Goal: Task Accomplishment & Management: Complete application form

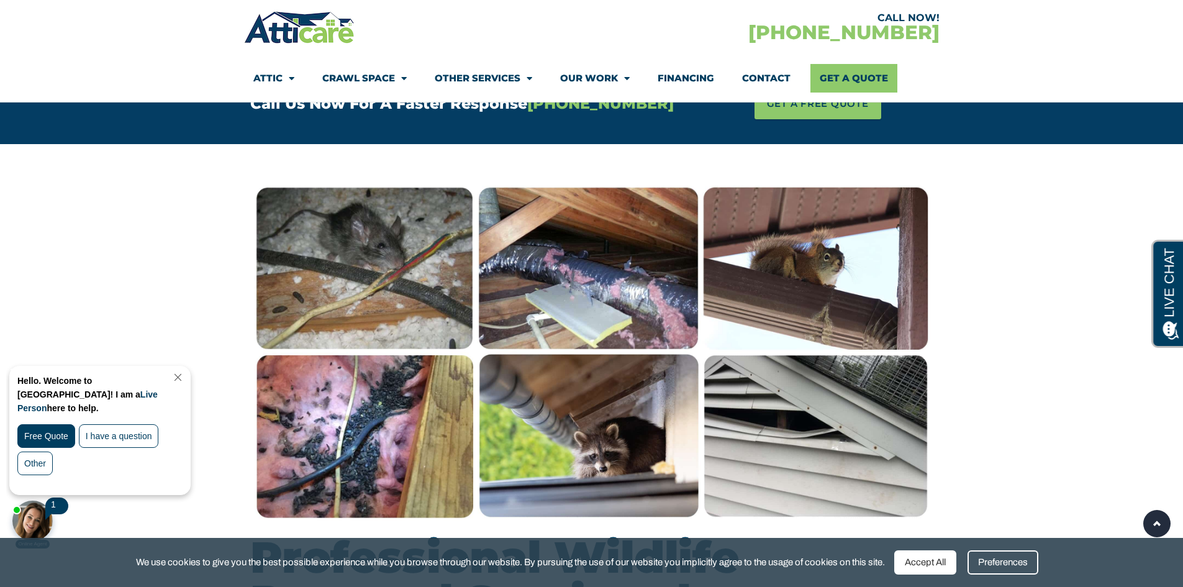
scroll to position [1056, 0]
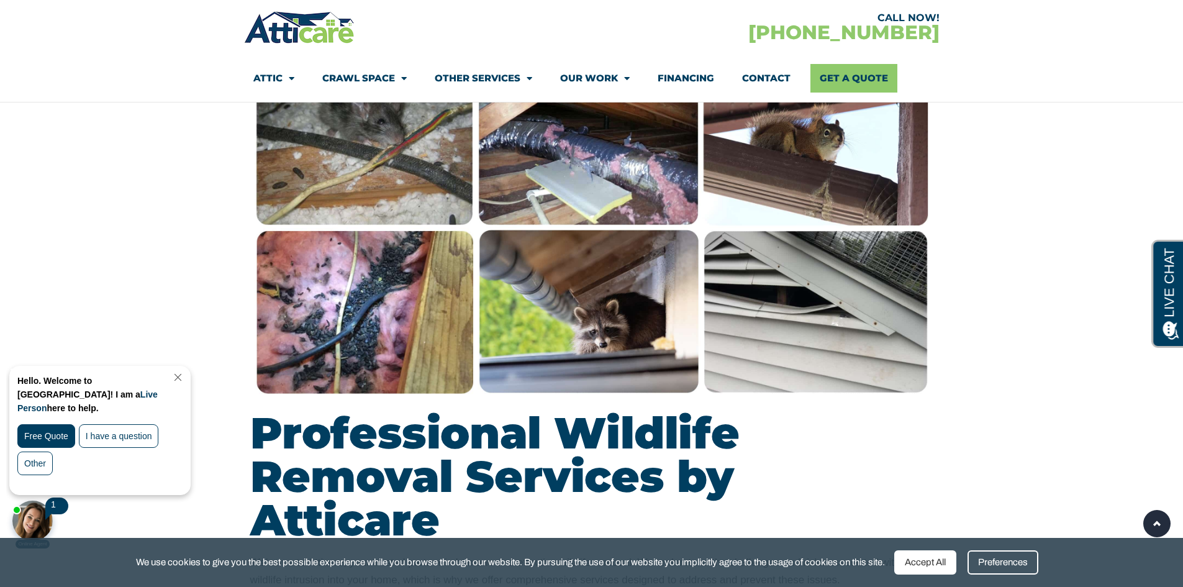
click at [185, 378] on link "Close Chat" at bounding box center [176, 377] width 17 height 9
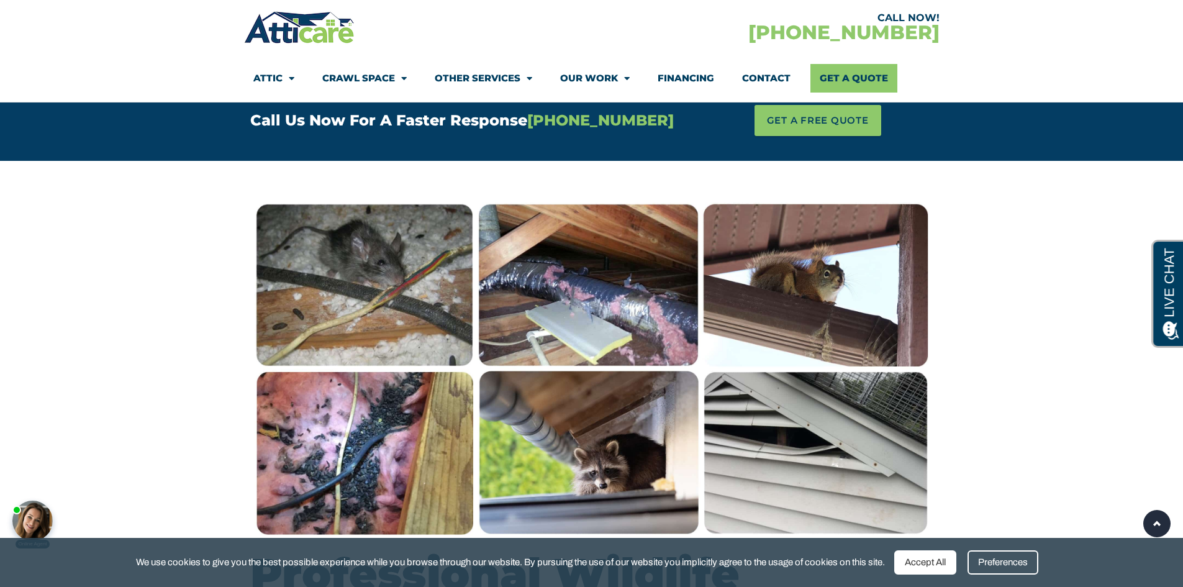
scroll to position [869, 0]
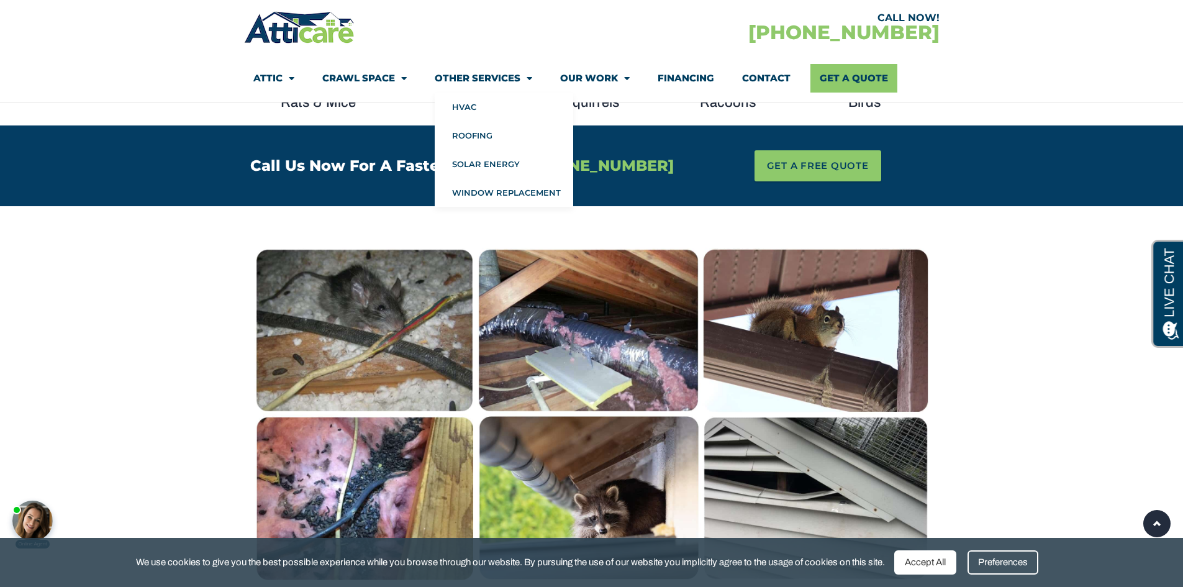
click at [462, 76] on link "Other Services" at bounding box center [483, 78] width 97 height 29
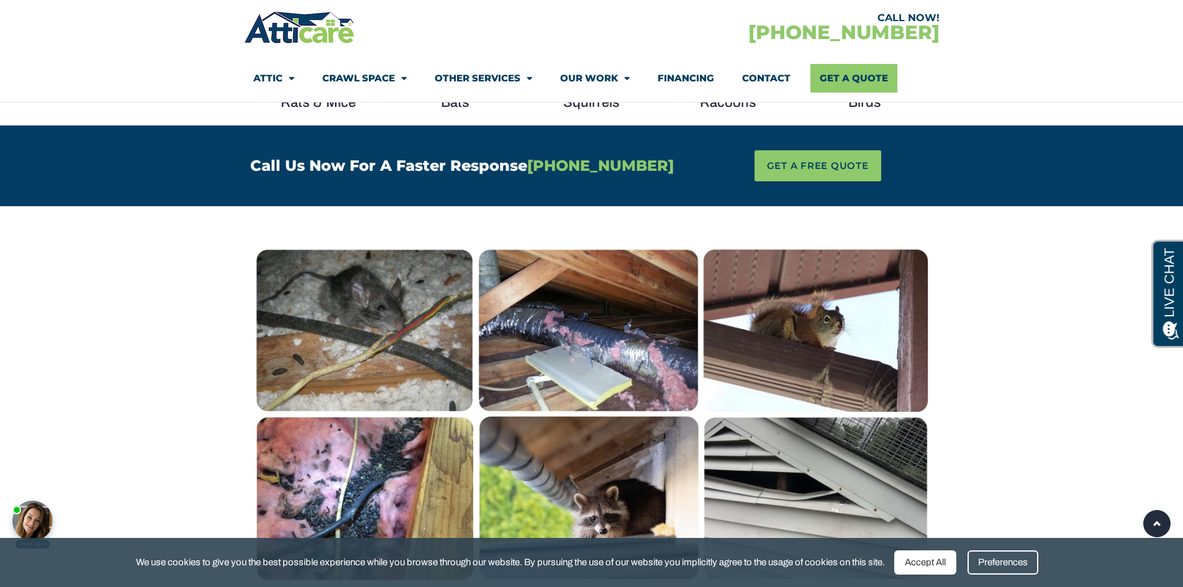
click at [470, 74] on link "Other Services" at bounding box center [483, 78] width 97 height 29
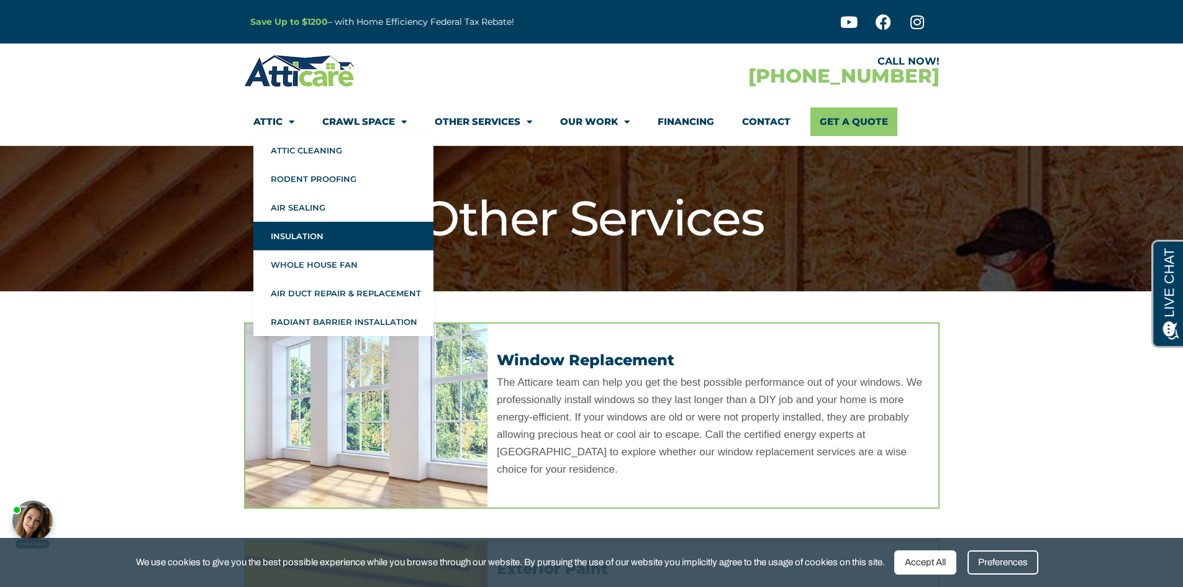
click at [308, 237] on link "Insulation" at bounding box center [343, 236] width 180 height 29
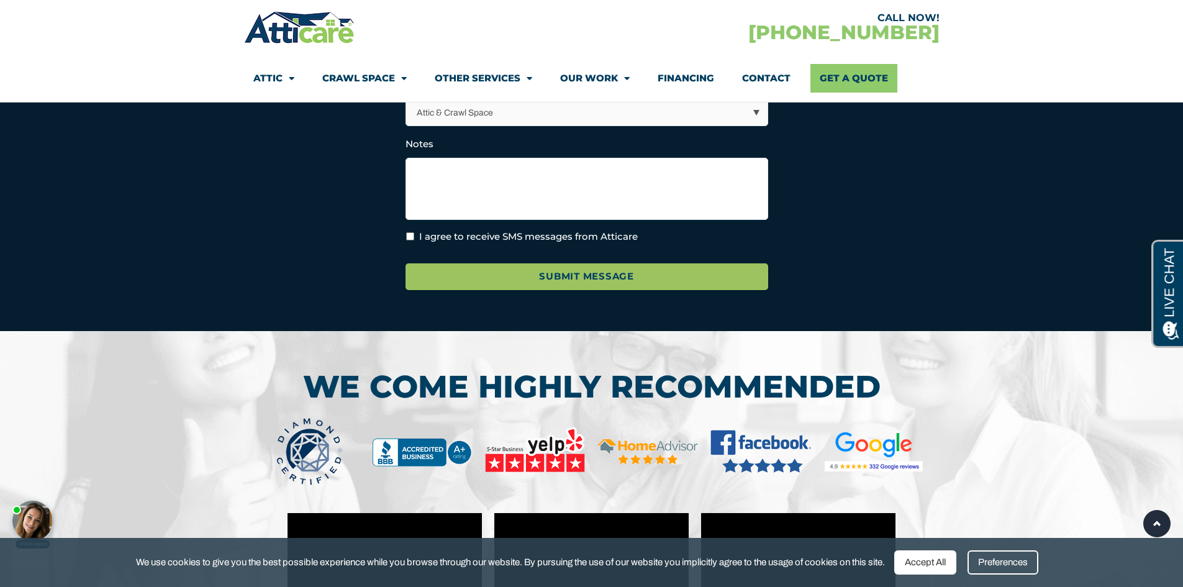
scroll to position [3725, 0]
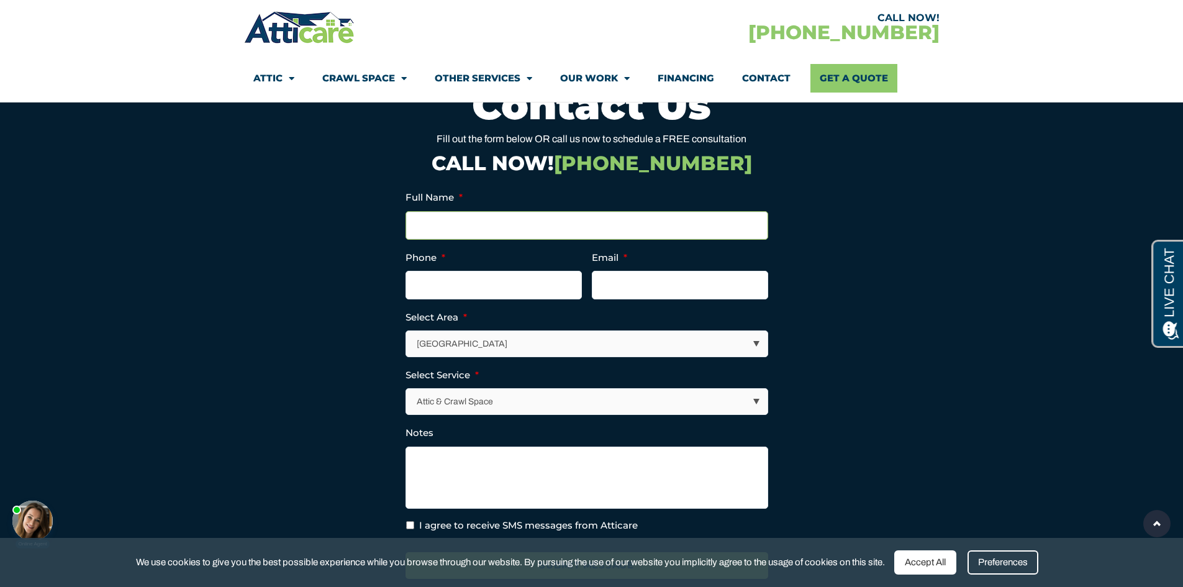
click at [505, 222] on input "Full Name *" at bounding box center [586, 225] width 363 height 29
type input "Andrew Huang"
type input "(626) 829-3387"
type input "andrewh@gmail.com"
click at [466, 334] on select "Los Angeles Area San Francisco Bay Area New Jersey / New York Area Other Areas" at bounding box center [587, 343] width 361 height 25
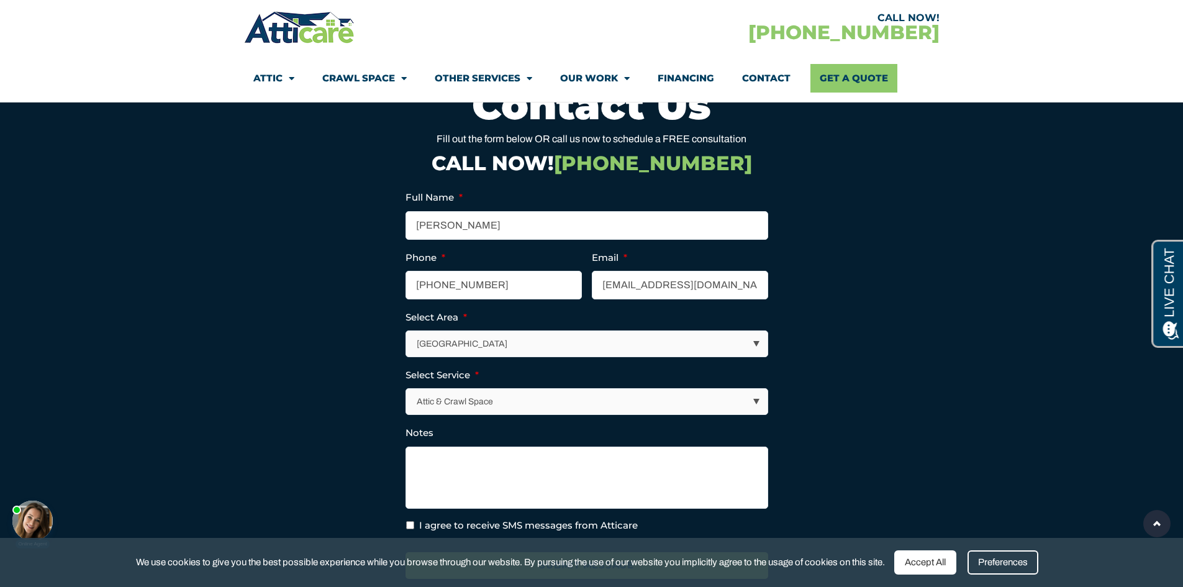
click at [407, 331] on select "Los Angeles Area San Francisco Bay Area New Jersey / New York Area Other Areas" at bounding box center [587, 343] width 361 height 25
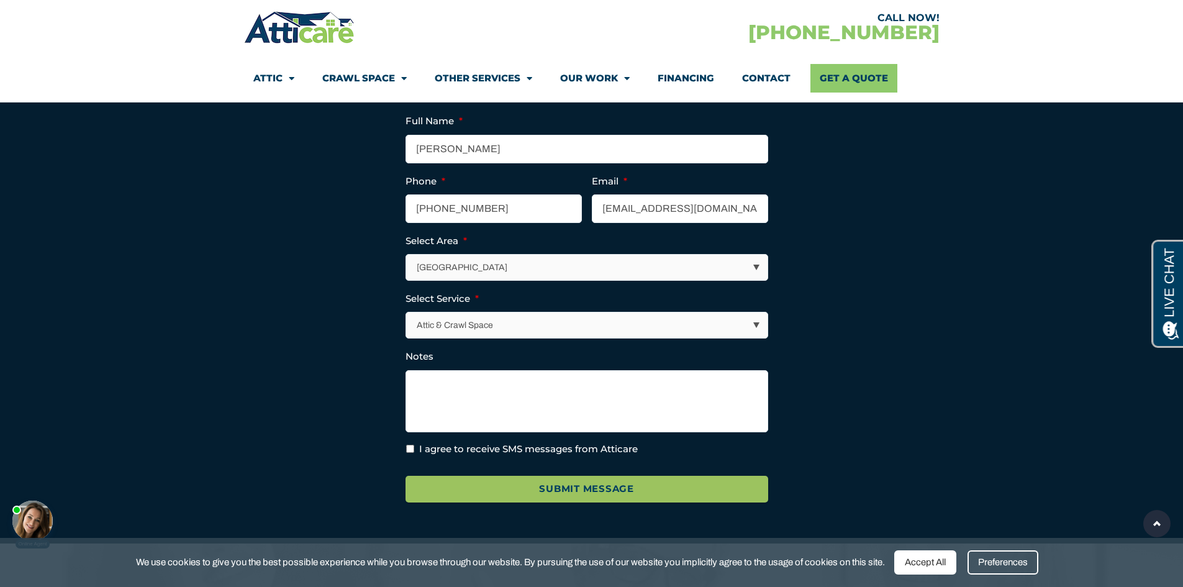
scroll to position [3850, 0]
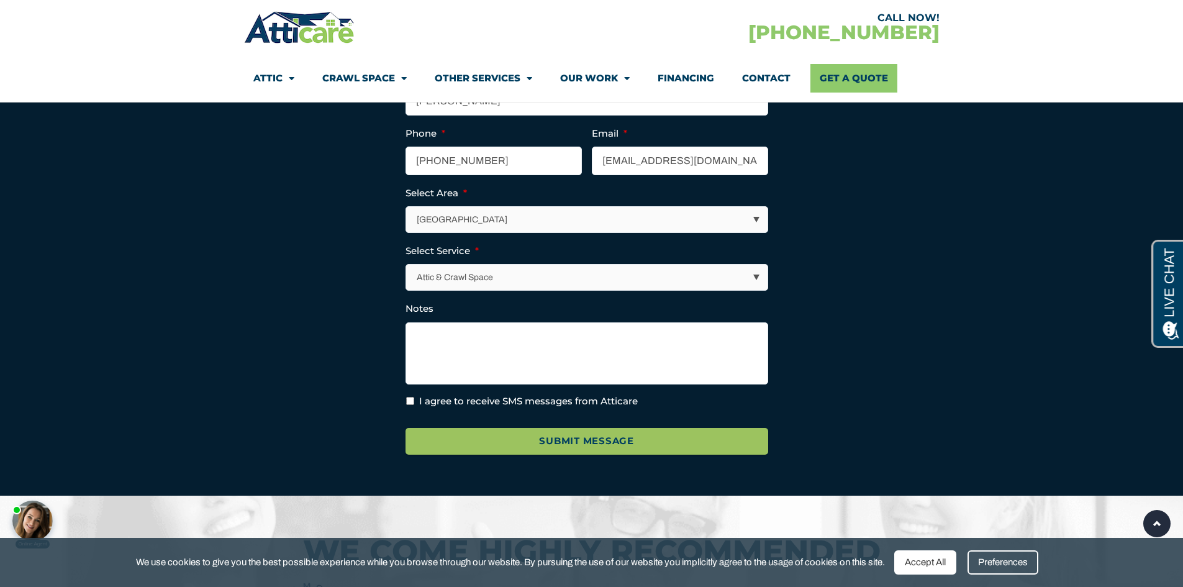
drag, startPoint x: 471, startPoint y: 280, endPoint x: 476, endPoint y: 273, distance: 8.8
click at [471, 280] on select "Attic & Crawl Space Insulation Roofing Solar Energy Other Services" at bounding box center [587, 276] width 361 height 25
click at [407, 264] on select "Attic & Crawl Space Insulation Roofing Solar Energy Other Services" at bounding box center [587, 276] width 361 height 25
click at [480, 281] on select "Attic & Crawl Space Insulation Roofing Solar Energy Other Services" at bounding box center [587, 276] width 361 height 25
click at [407, 264] on select "Attic & Crawl Space Insulation Roofing Solar Energy Other Services" at bounding box center [587, 276] width 361 height 25
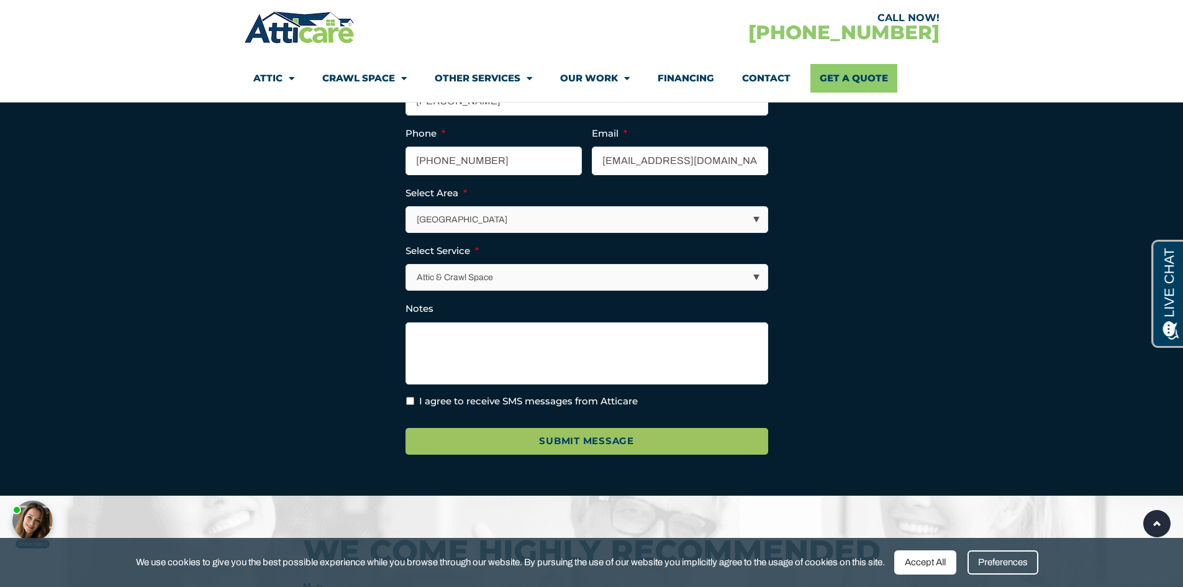
click at [486, 271] on select "Attic & Crawl Space Insulation Roofing Solar Energy Other Services" at bounding box center [587, 276] width 361 height 25
select select "Insulation"
click at [407, 264] on select "Attic & Crawl Space Insulation Roofing Solar Energy Other Services" at bounding box center [587, 276] width 361 height 25
click at [486, 339] on textarea "Notes" at bounding box center [586, 353] width 363 height 62
type textarea "H"
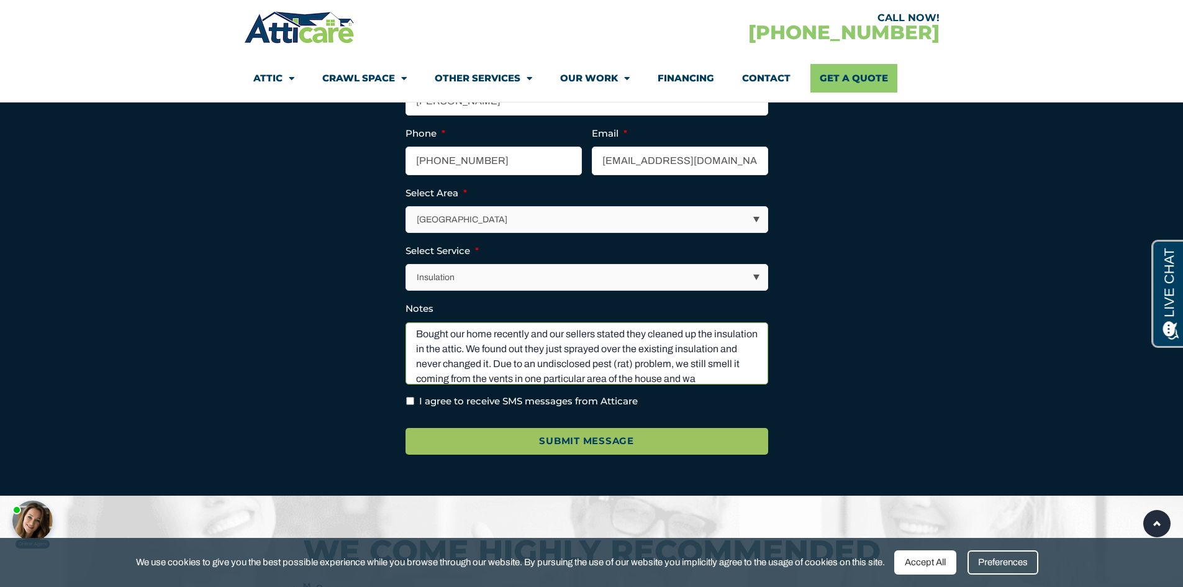
scroll to position [17, 0]
click at [753, 381] on textarea "Bought our home recently and our sellers stated they cleaned up the insulation …" at bounding box center [586, 353] width 363 height 62
type textarea "Bought our home recently and our sellers stated they cleaned up the insulation …"
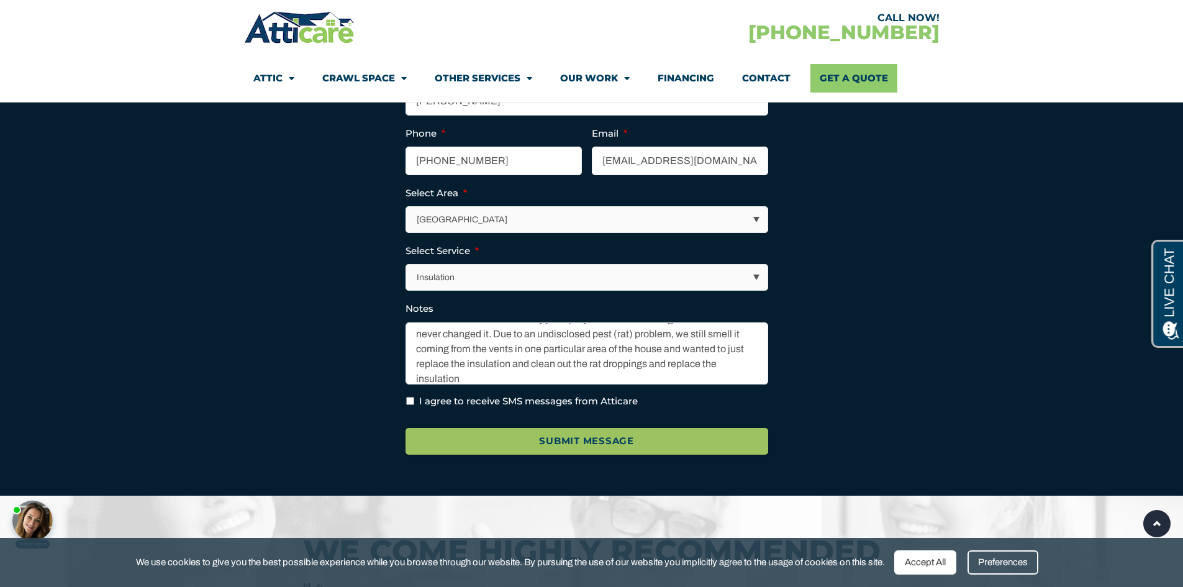
click at [593, 389] on ul "Full Name * Andrew Huang Phone * (626) 829-3387 Email * andrewh@gmail.com Selec…" at bounding box center [591, 236] width 373 height 343
click at [592, 394] on label "I agree to receive SMS messages from Atticare" at bounding box center [528, 401] width 219 height 14
click at [414, 397] on input "I agree to receive SMS messages from Atticare" at bounding box center [410, 401] width 8 height 8
checkbox input "true"
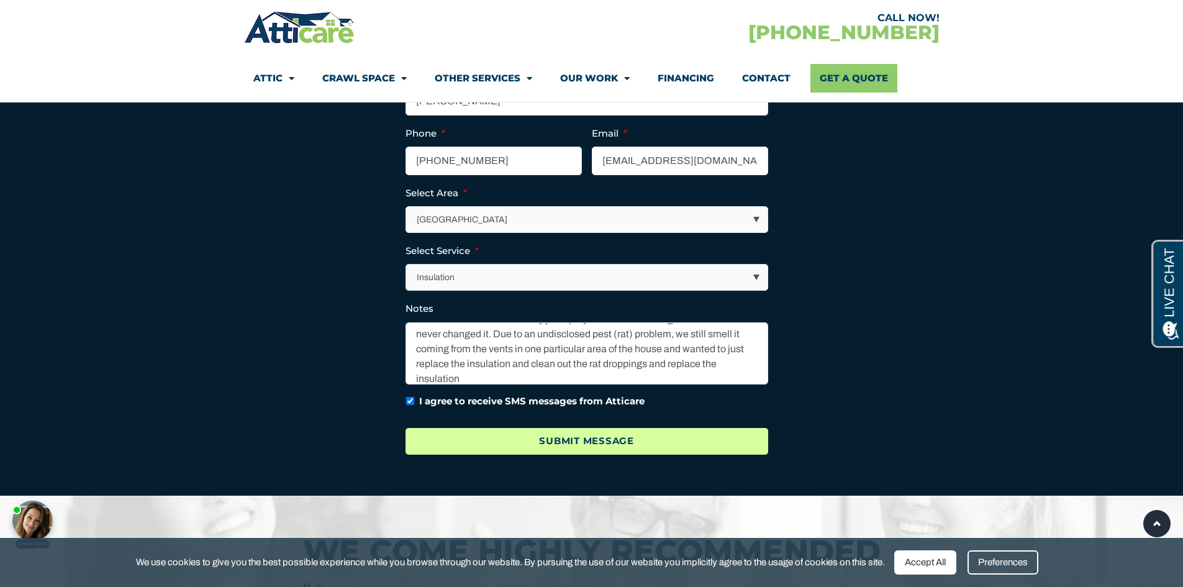
click at [590, 434] on input "Submit Message" at bounding box center [586, 441] width 363 height 27
click at [595, 443] on input "Submit Message" at bounding box center [586, 441] width 363 height 27
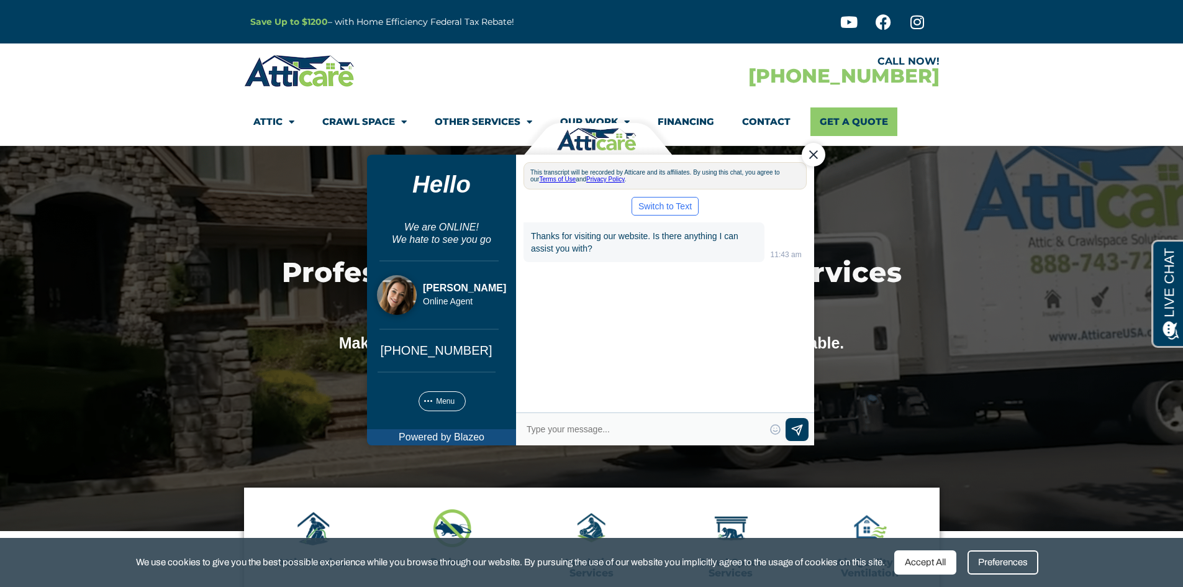
click at [946, 418] on div at bounding box center [591, 338] width 1183 height 385
click at [810, 143] on div "Close Chat" at bounding box center [813, 154] width 24 height 24
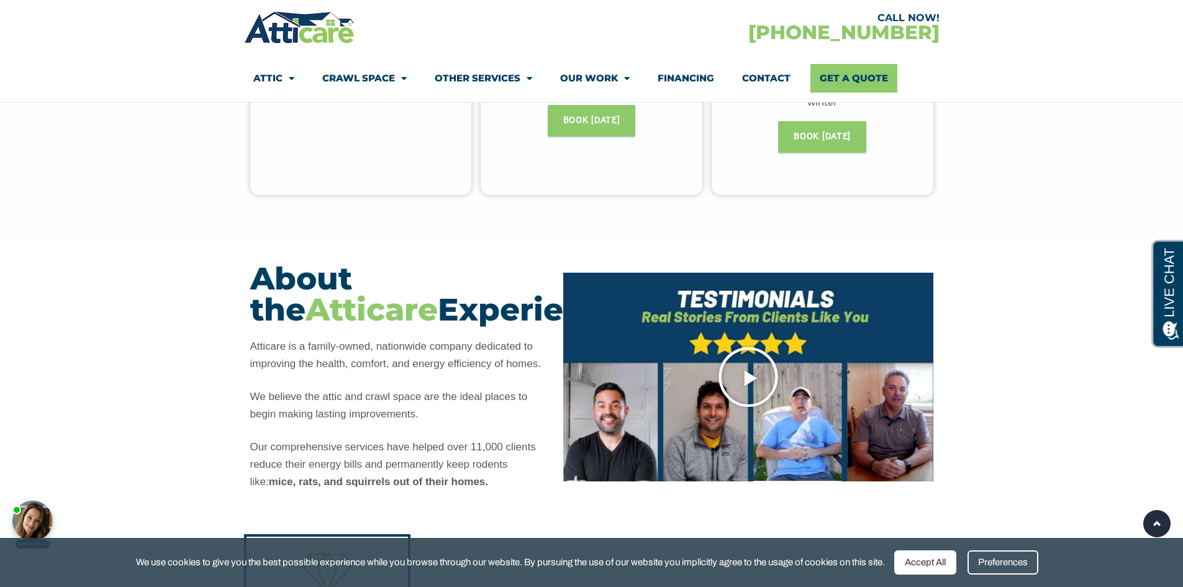
scroll to position [993, 0]
